Goal: Transaction & Acquisition: Purchase product/service

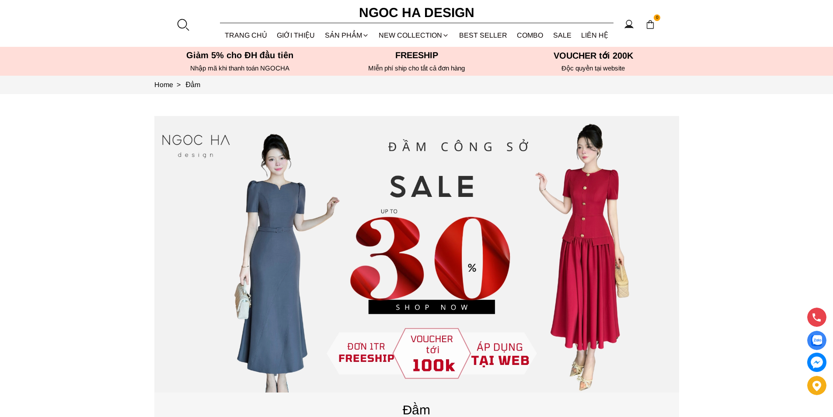
click at [180, 25] on div at bounding box center [182, 24] width 13 height 13
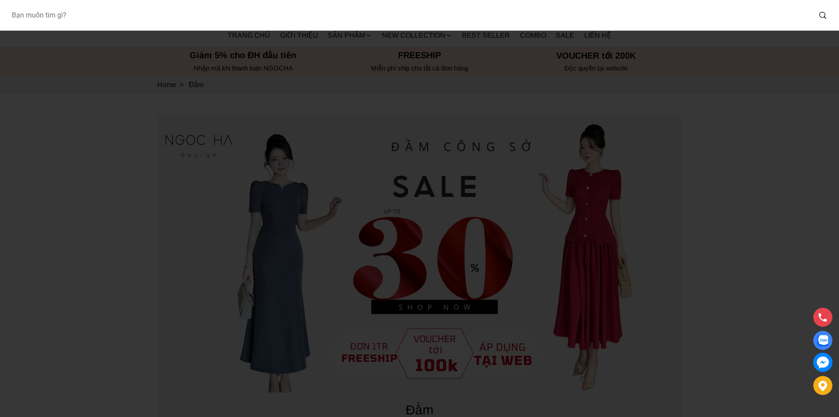
click at [150, 22] on input "Input search Bạn muốn tìm gì?" at bounding box center [407, 15] width 807 height 20
type input "D1003"
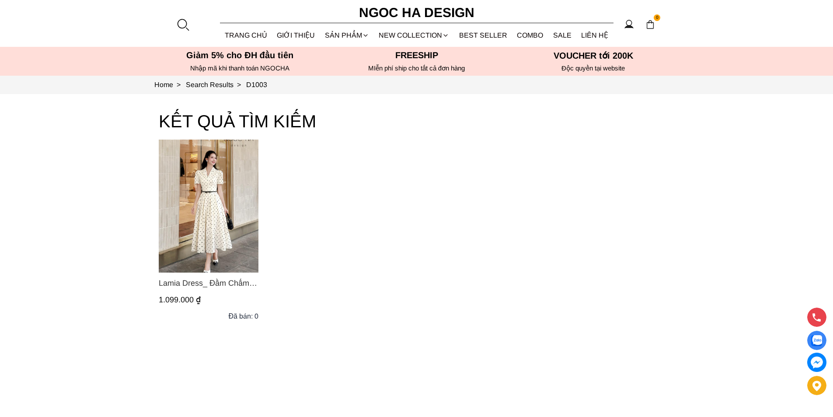
click at [196, 204] on img "Product image - Lamia Dress_ Đầm Chấm Bi Cổ Vest Màu Kem D1003" at bounding box center [209, 205] width 100 height 133
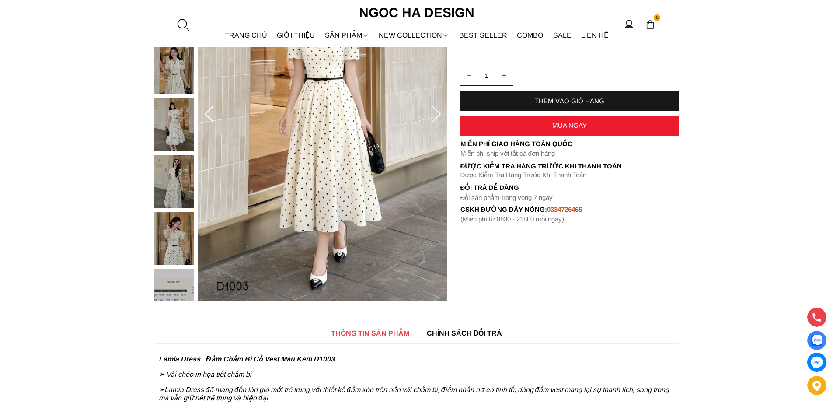
scroll to position [44, 0]
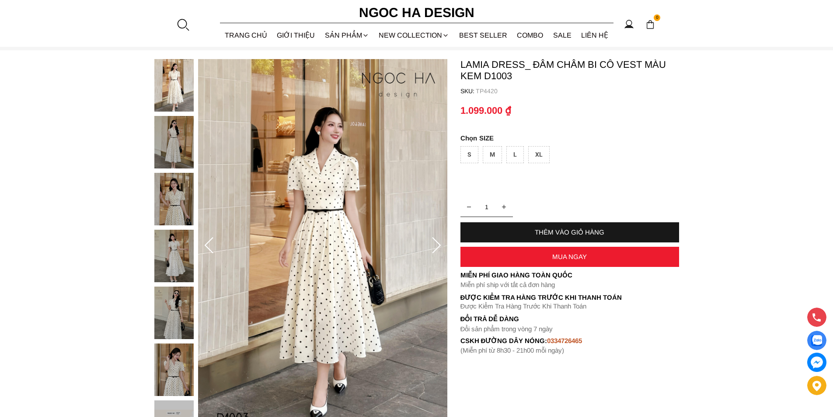
click at [534, 151] on div "XL" at bounding box center [538, 154] width 21 height 17
click at [553, 256] on div "MUA NGAY" at bounding box center [569, 256] width 219 height 7
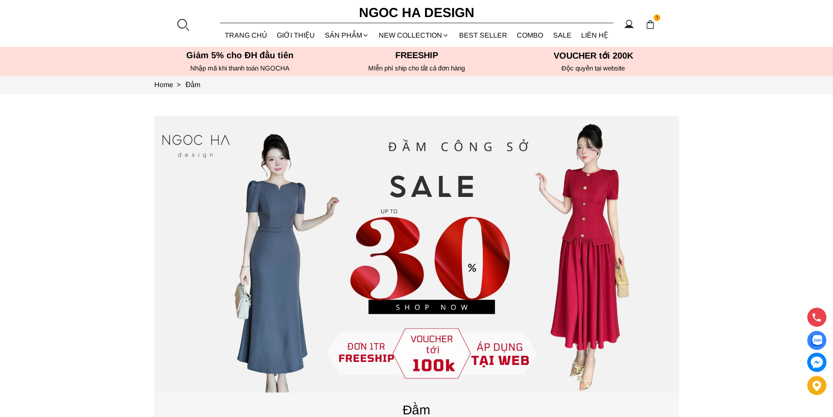
click at [182, 20] on div at bounding box center [182, 24] width 13 height 13
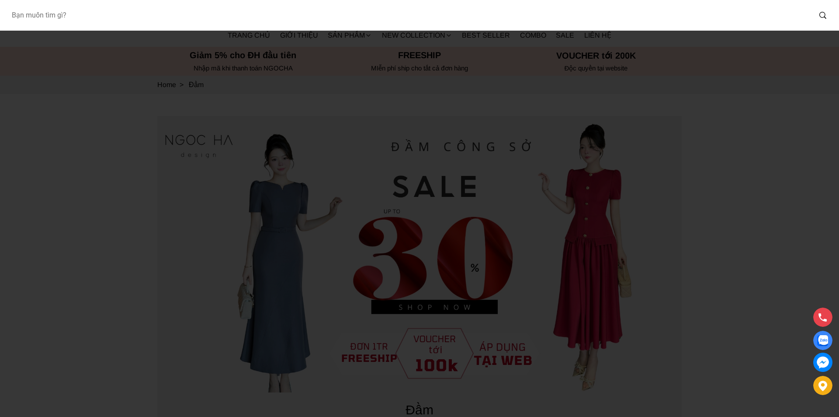
click at [140, 8] on input "Input search Bạn muốn tìm gì?" at bounding box center [407, 15] width 807 height 20
type input "1003"
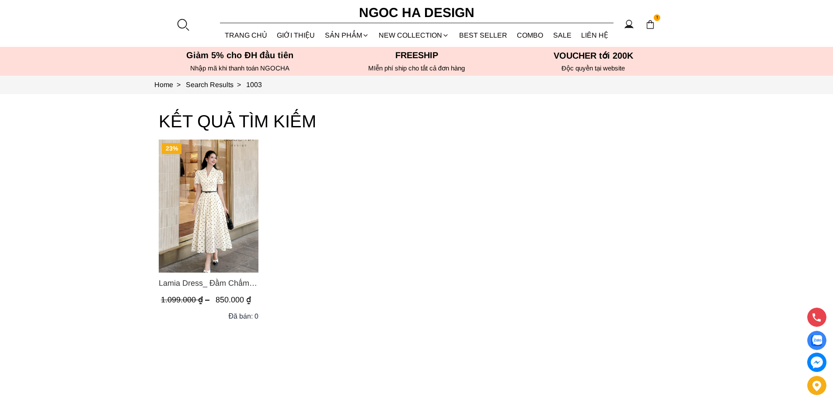
click at [209, 186] on img "Product image - Lamia Dress_ Đầm Chấm Bi Cổ Vest Màu Kem D1003" at bounding box center [209, 205] width 100 height 133
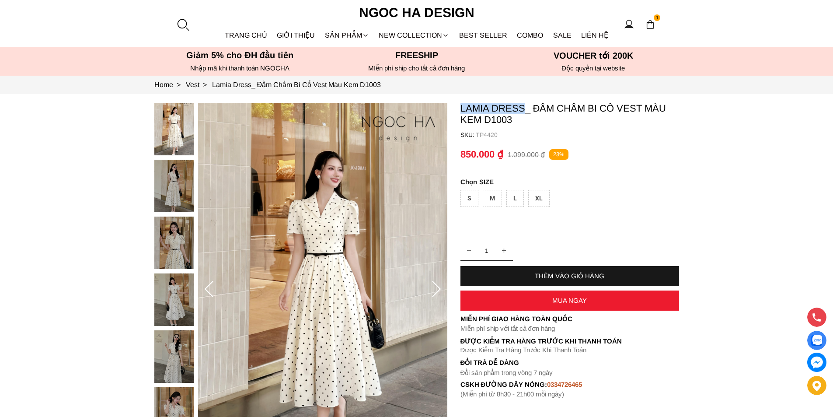
copy p "Lamia Dress"
drag, startPoint x: 457, startPoint y: 102, endPoint x: 524, endPoint y: 109, distance: 66.8
click at [524, 109] on section "Lamia Dress_ Đầm Chấm Bi Cổ Vest Màu Kem D1003 SKU: TP4420 1 THÊM VÀO GIỎ HÀNG …" at bounding box center [416, 289] width 833 height 391
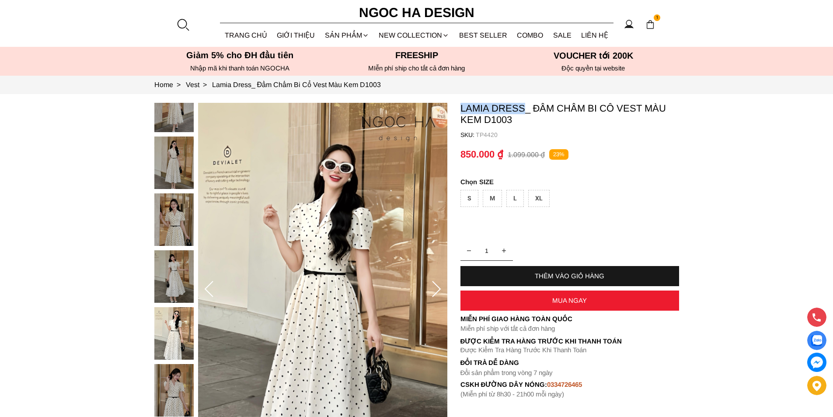
copy p "Lamia Dress"
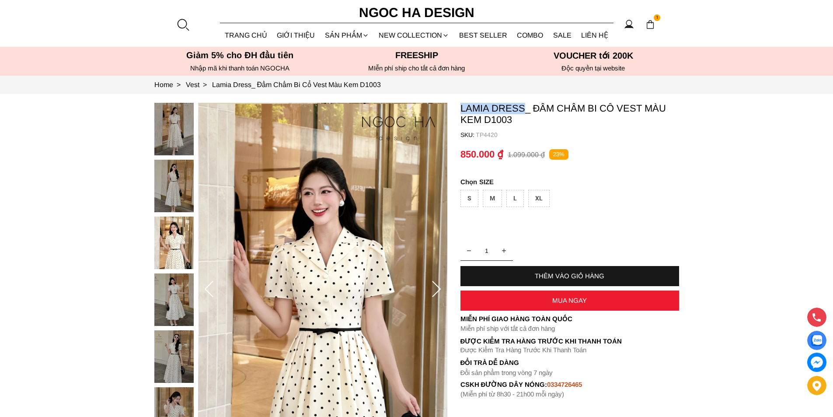
copy p "Lamia Dress"
